Goal: Navigation & Orientation: Go to known website

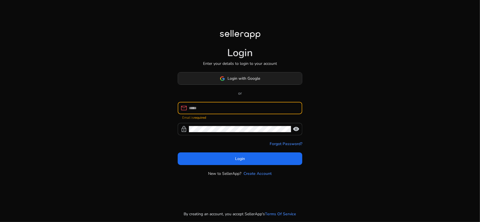
click at [229, 73] on span at bounding box center [240, 78] width 124 height 13
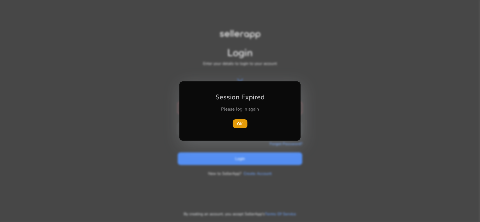
click at [308, 13] on div at bounding box center [240, 111] width 480 height 222
click at [240, 123] on span "OK" at bounding box center [240, 124] width 6 height 6
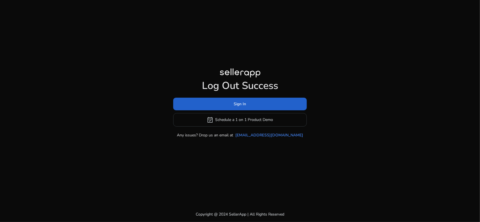
click at [257, 102] on span at bounding box center [240, 103] width 134 height 13
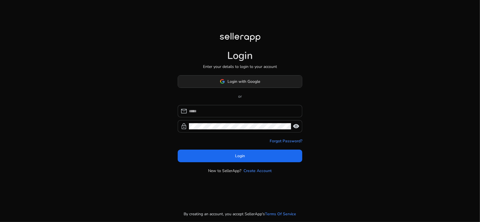
click at [253, 76] on span at bounding box center [240, 81] width 124 height 13
